Goal: Task Accomplishment & Management: Manage account settings

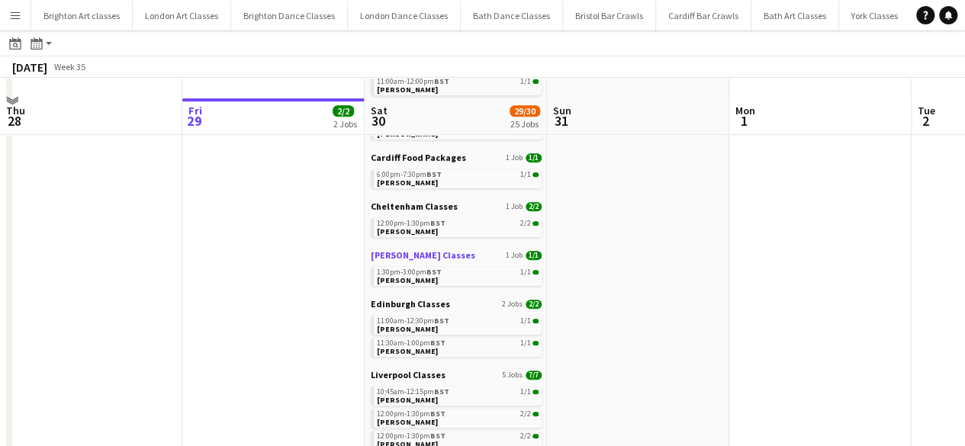
scroll to position [381, 0]
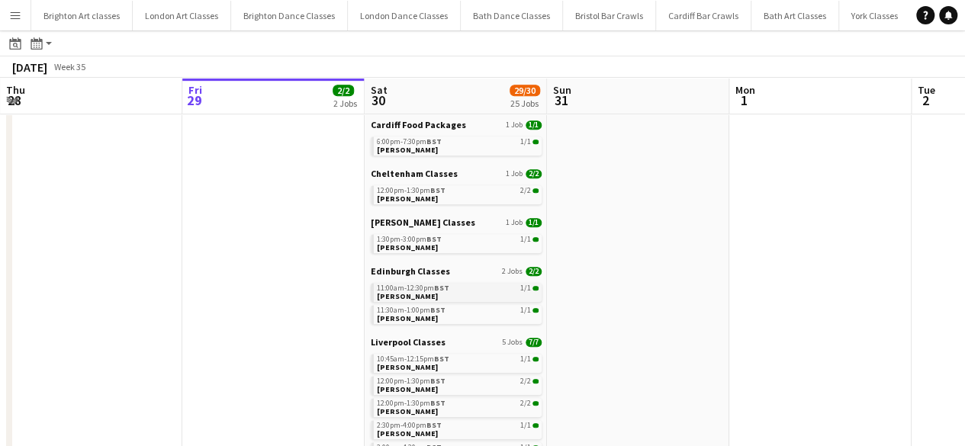
click at [413, 293] on span "Dawn Harper" at bounding box center [407, 296] width 61 height 10
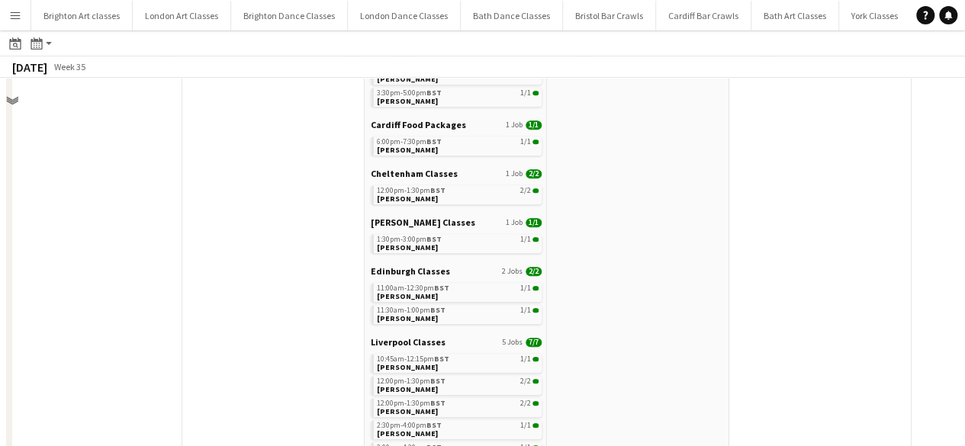
scroll to position [0, 0]
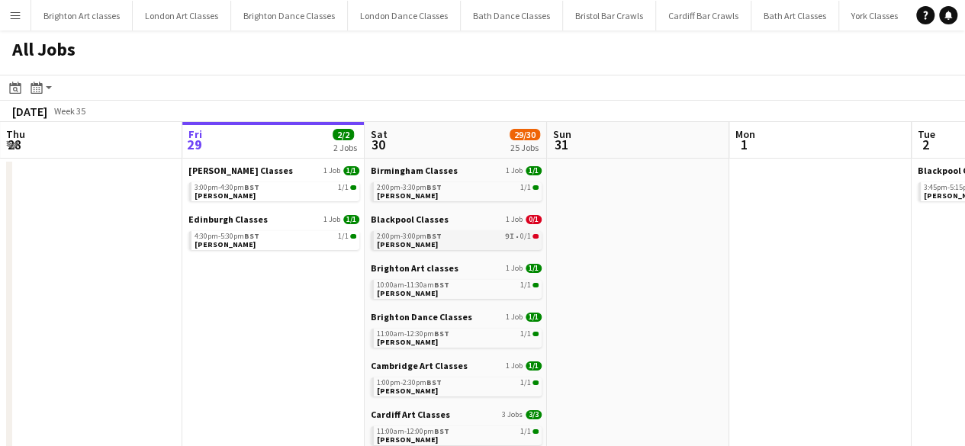
click at [396, 231] on link "2:00pm-3:00pm BST 9I • 0/1 Darren Loudon" at bounding box center [458, 240] width 162 height 18
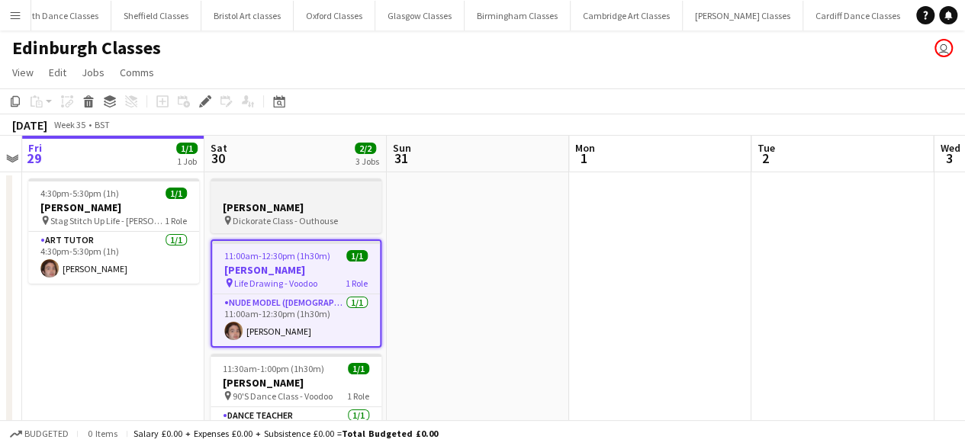
click at [281, 220] on span "Dickorate Class - Outhouse" at bounding box center [285, 220] width 105 height 11
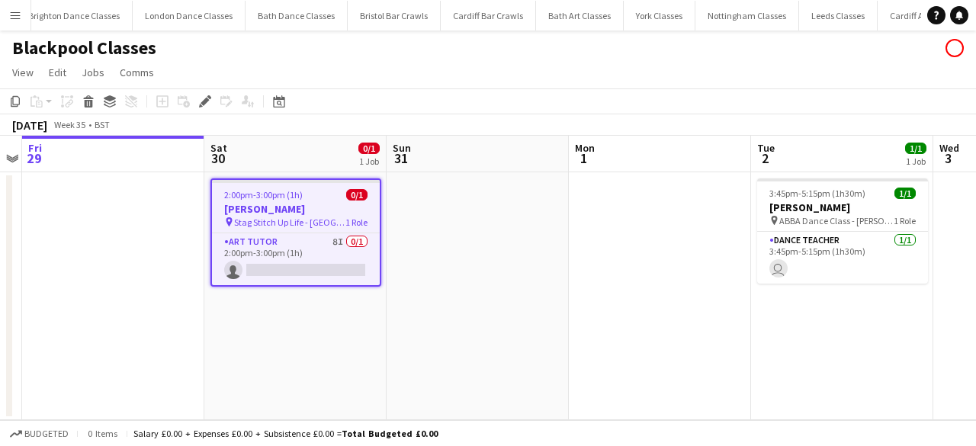
scroll to position [0, 438]
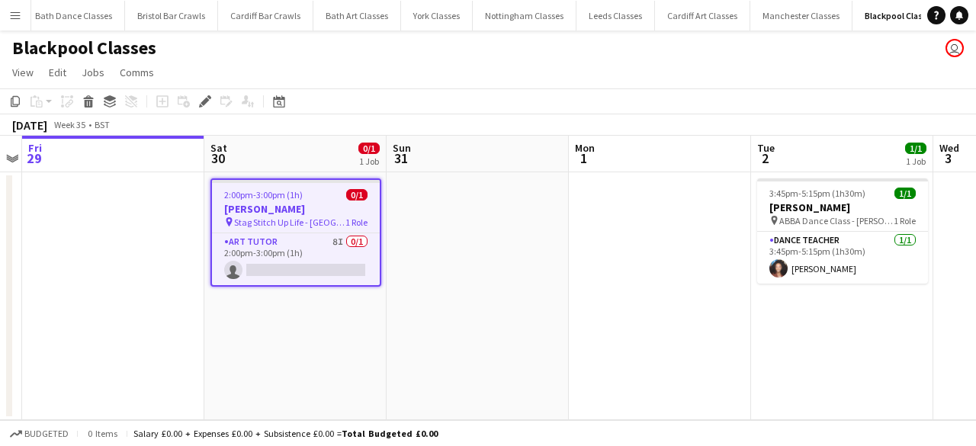
drag, startPoint x: 316, startPoint y: 253, endPoint x: 565, endPoint y: 280, distance: 250.9
click at [316, 252] on app-card-role "Art Tutor 8I 0/1 2:00pm-3:00pm (1h) single-neutral-actions" at bounding box center [296, 259] width 168 height 52
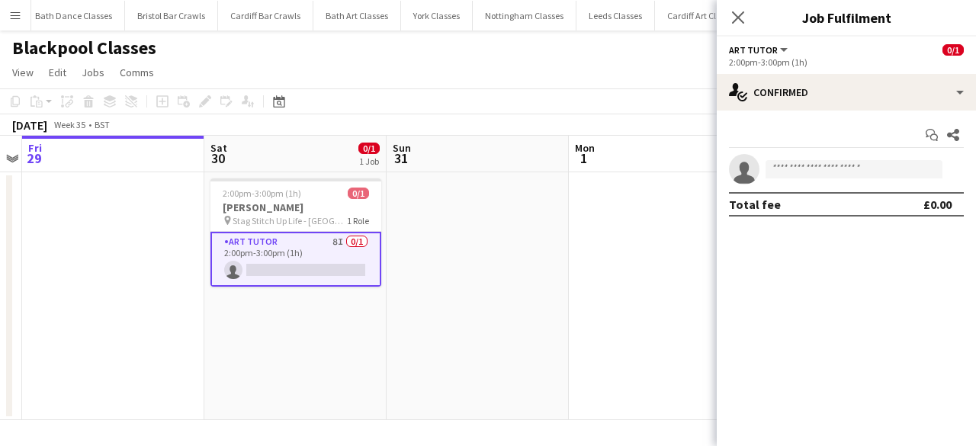
scroll to position [0, 0]
click at [822, 183] on app-invite-slot "single-neutral-actions" at bounding box center [846, 169] width 259 height 31
click at [815, 175] on input at bounding box center [854, 169] width 177 height 18
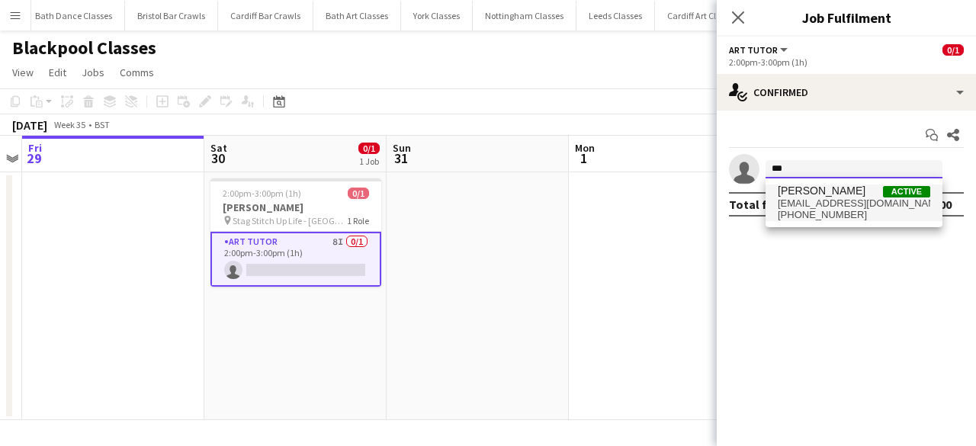
type input "***"
click at [850, 196] on span "[PERSON_NAME] Active" at bounding box center [854, 191] width 153 height 13
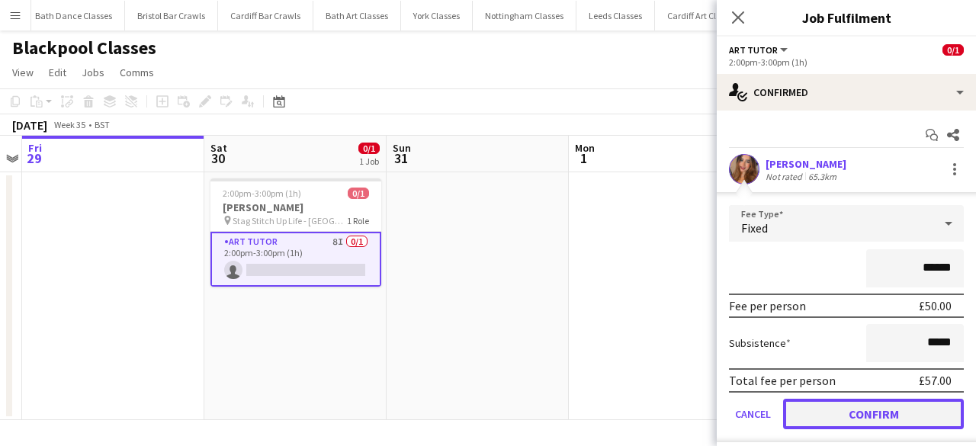
click at [863, 410] on button "Confirm" at bounding box center [873, 414] width 181 height 31
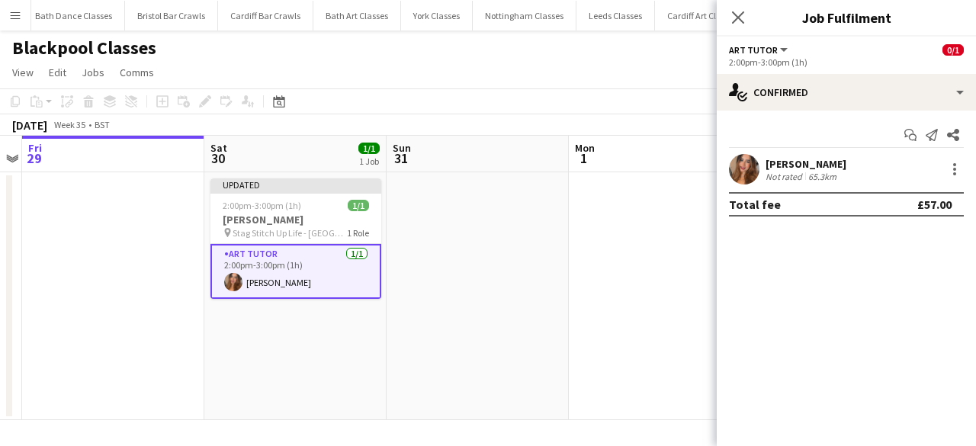
drag, startPoint x: 880, startPoint y: 339, endPoint x: 728, endPoint y: 306, distance: 156.2
click at [880, 339] on mat-expansion-panel "check Confirmed Start chat Send notification Share [PERSON_NAME] Not rated 65.3…" at bounding box center [846, 279] width 259 height 336
click at [390, 284] on app-date-cell at bounding box center [478, 296] width 182 height 248
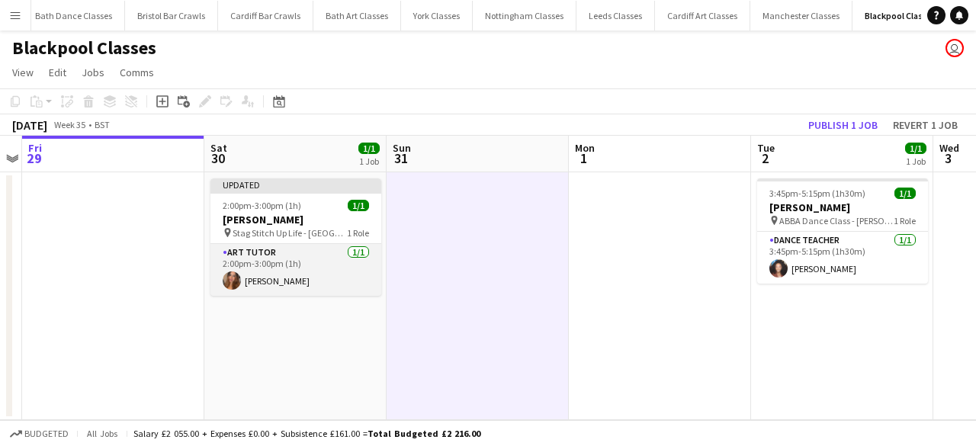
drag, startPoint x: 296, startPoint y: 252, endPoint x: 307, endPoint y: 259, distance: 12.3
click at [296, 255] on app-card-role "Art Tutor [DATE] 2:00pm-3:00pm (1h) [PERSON_NAME]" at bounding box center [296, 270] width 171 height 52
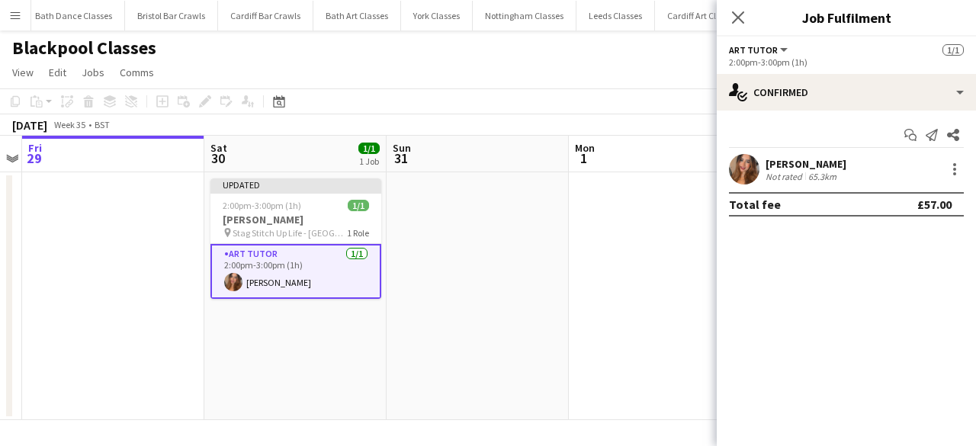
click at [449, 309] on app-date-cell at bounding box center [478, 296] width 182 height 248
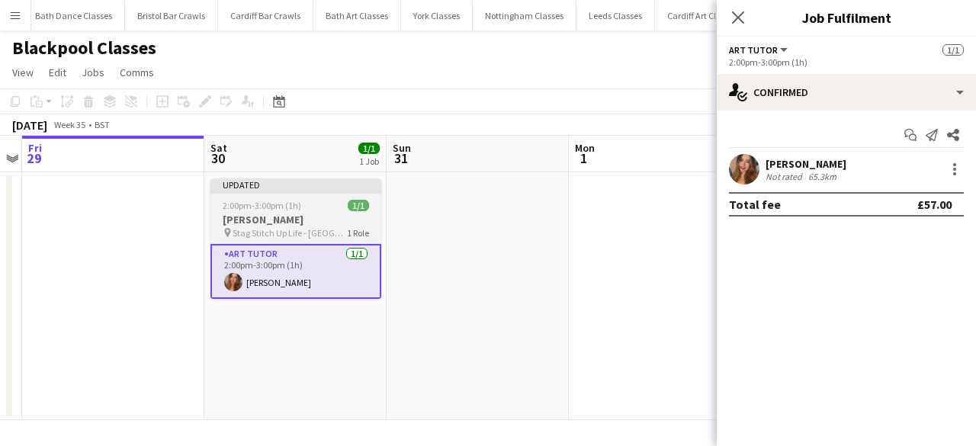
scroll to position [0, 526]
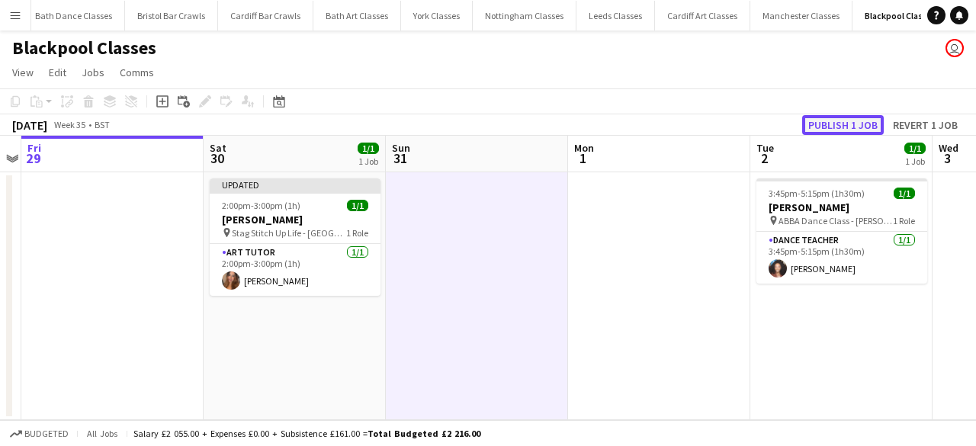
click at [844, 130] on button "Publish 1 job" at bounding box center [843, 125] width 82 height 20
